Goal: Task Accomplishment & Management: Manage account settings

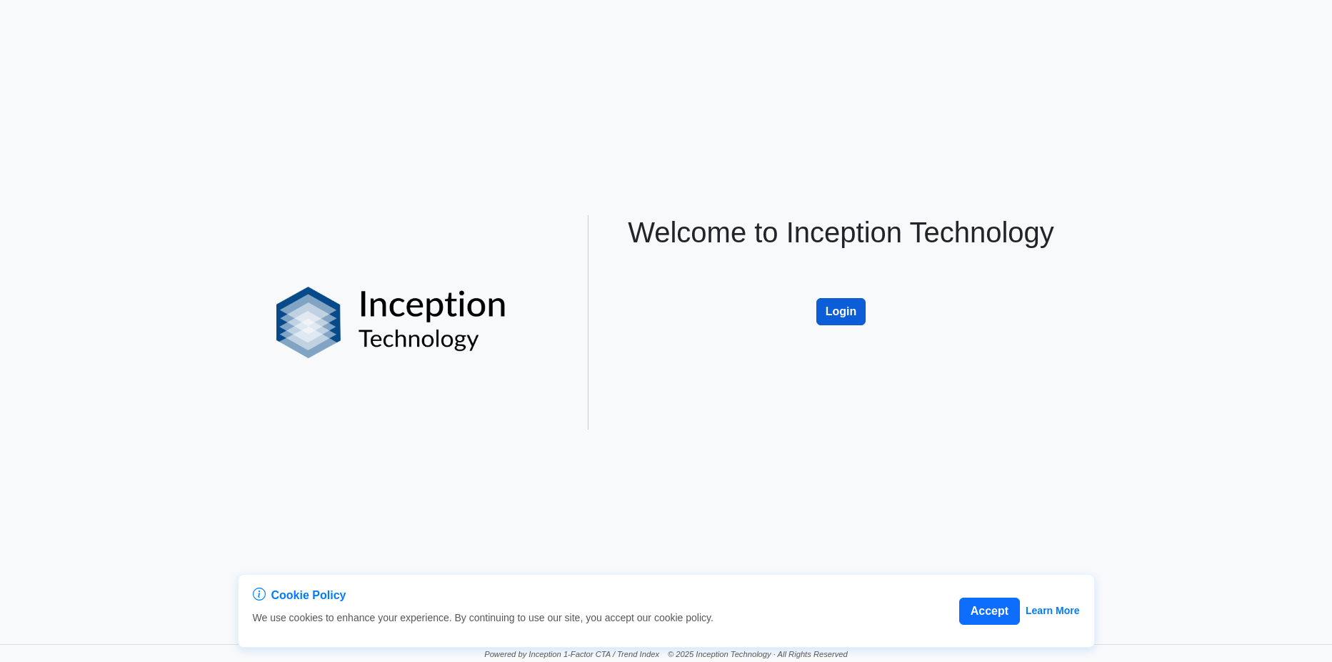
click at [847, 312] on button "Login" at bounding box center [842, 311] width 50 height 27
click at [987, 612] on button "Accept" at bounding box center [990, 610] width 61 height 27
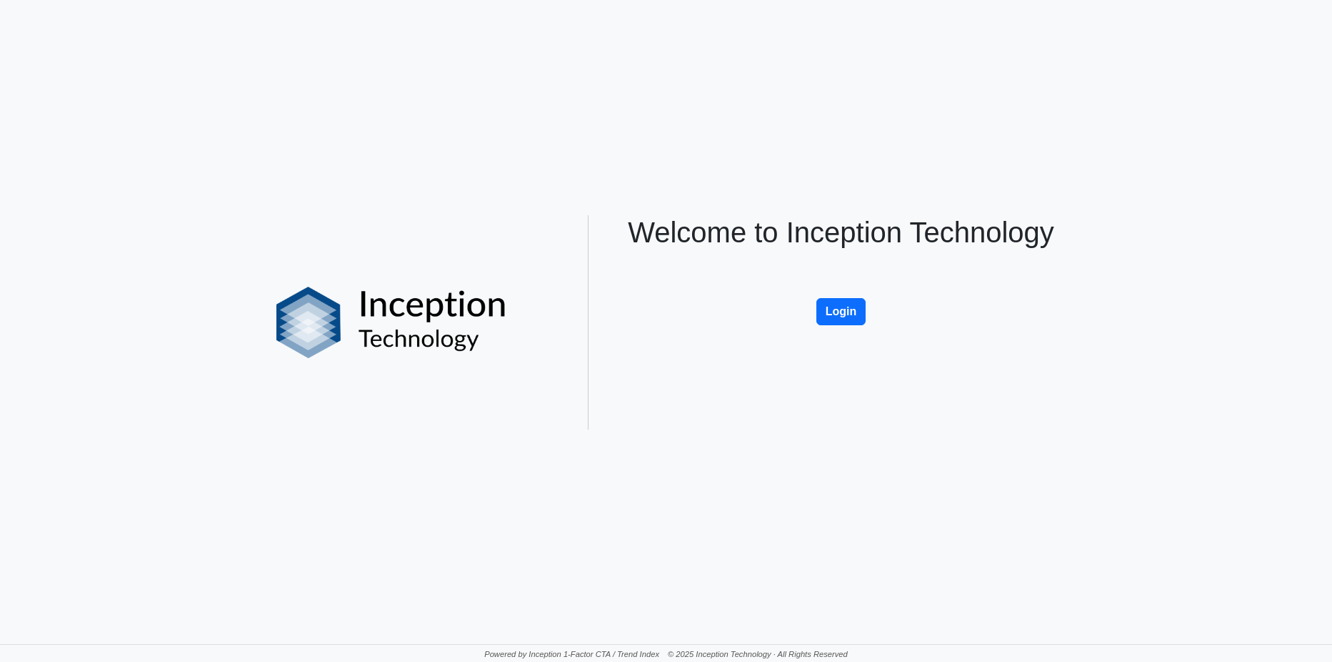
drag, startPoint x: 835, startPoint y: 317, endPoint x: 894, endPoint y: 324, distance: 59.0
click at [835, 317] on button "Login" at bounding box center [842, 311] width 50 height 27
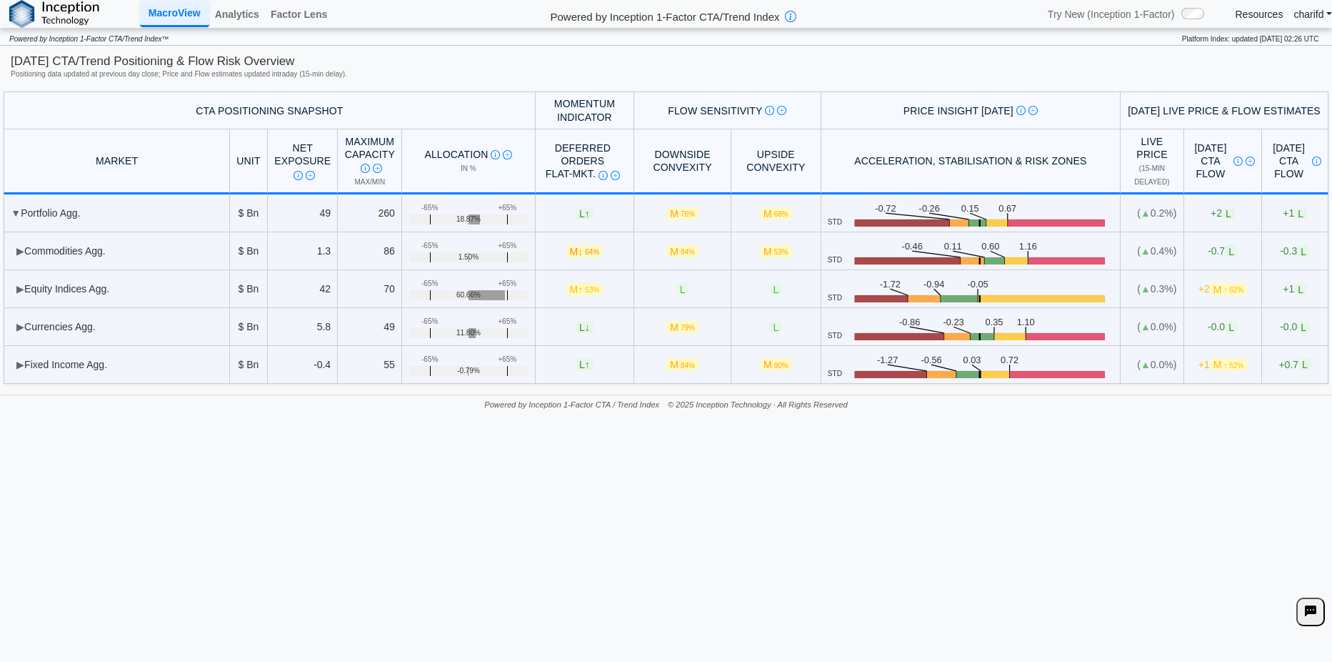
click at [1317, 17] on link "charifd" at bounding box center [1313, 14] width 39 height 13
click at [1291, 50] on link "Log out" at bounding box center [1301, 48] width 113 height 26
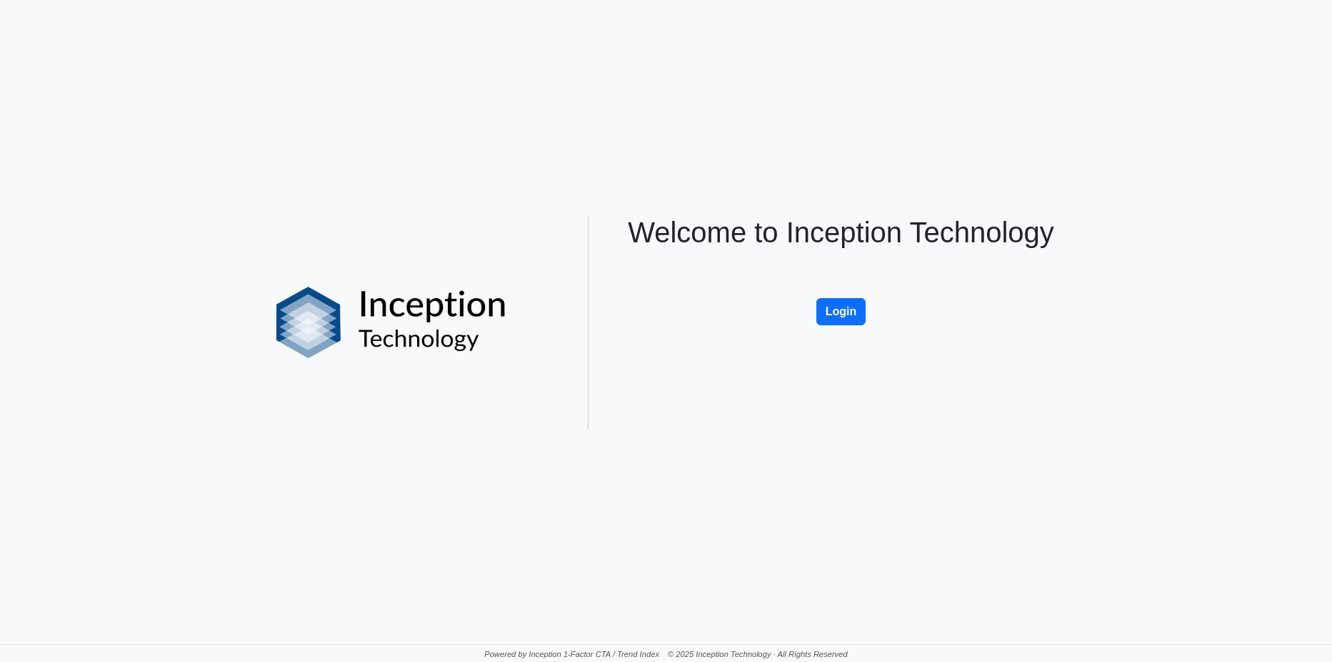
click at [183, 239] on div "Cookie Policy We use cookies to enhance your experience. By continuing to use o…" at bounding box center [666, 322] width 1332 height 644
click at [834, 317] on button "Login" at bounding box center [842, 311] width 50 height 27
